Goal: Task Accomplishment & Management: Use online tool/utility

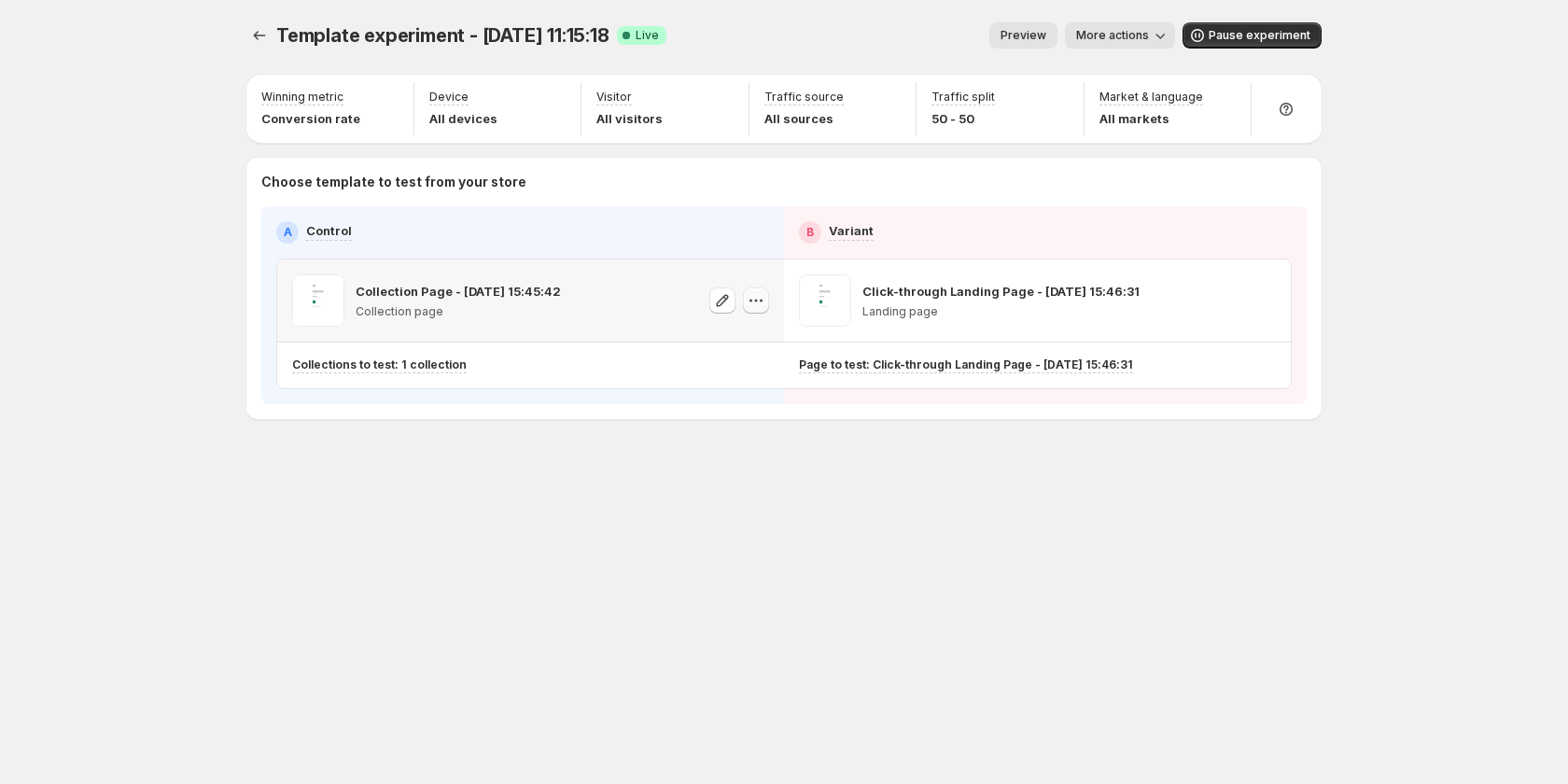
click at [752, 305] on icon "button" at bounding box center [756, 300] width 18 height 18
click at [760, 398] on span "582020612550034135" at bounding box center [731, 405] width 129 height 14
drag, startPoint x: 1277, startPoint y: 293, endPoint x: 1265, endPoint y: 293, distance: 12.0
click at [1265, 293] on icon "button" at bounding box center [1262, 300] width 18 height 18
click at [1248, 385] on div "Copy ID" at bounding box center [1280, 385] width 212 height 18
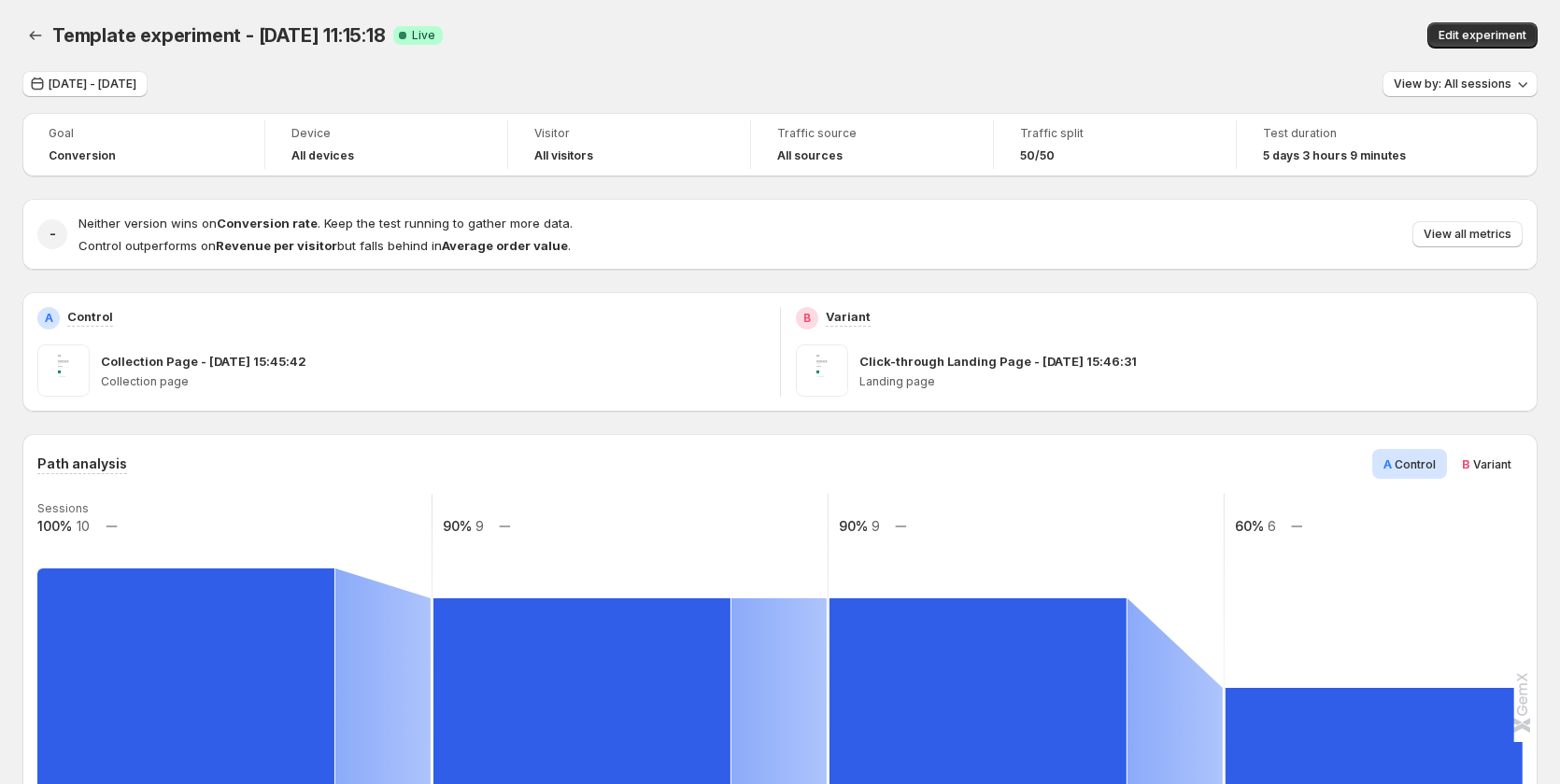
click at [1490, 459] on span "Variant" at bounding box center [1492, 464] width 39 height 14
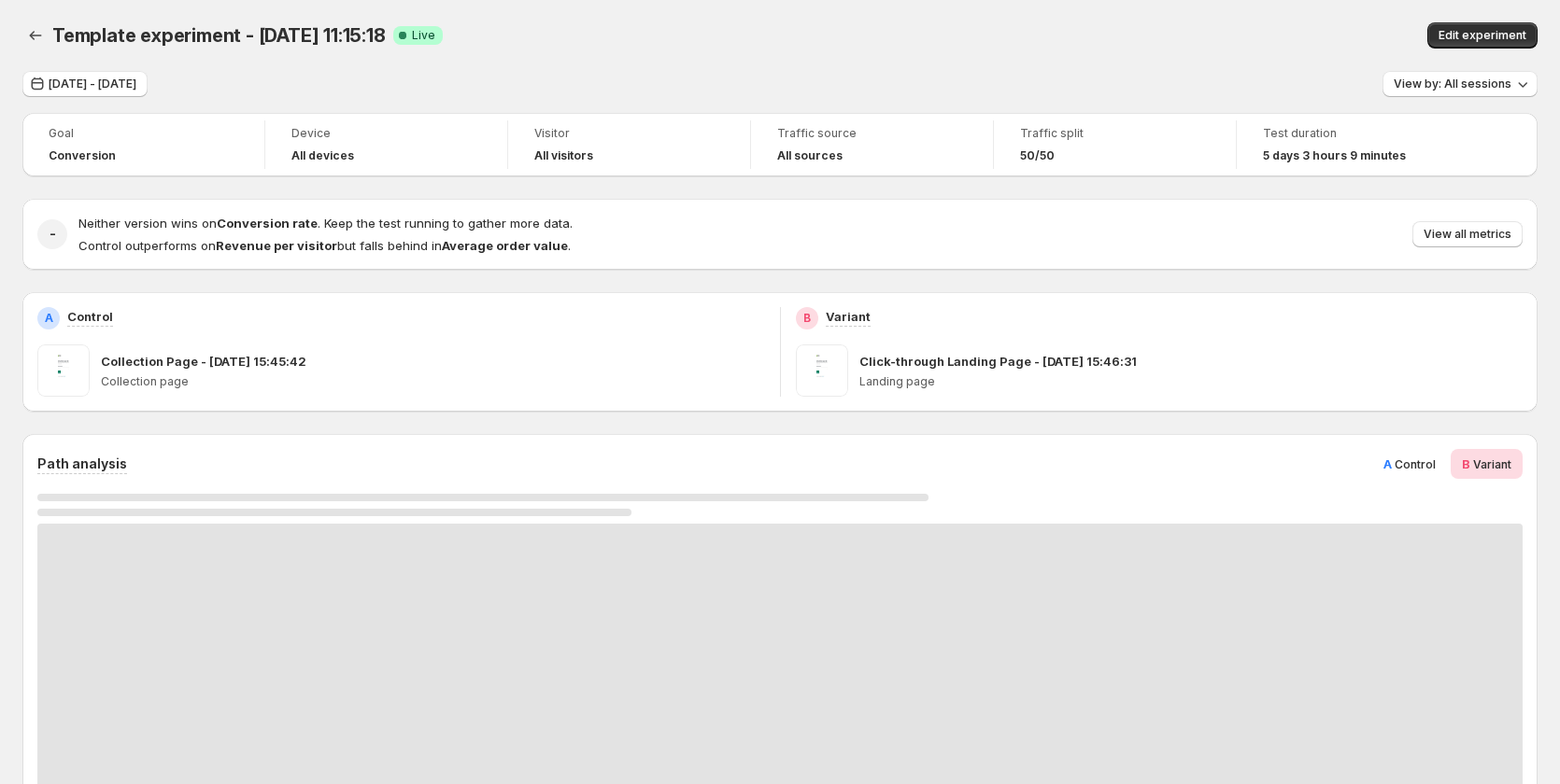
click at [1426, 469] on span "Control" at bounding box center [1415, 464] width 41 height 14
